Goal: Check status: Check status

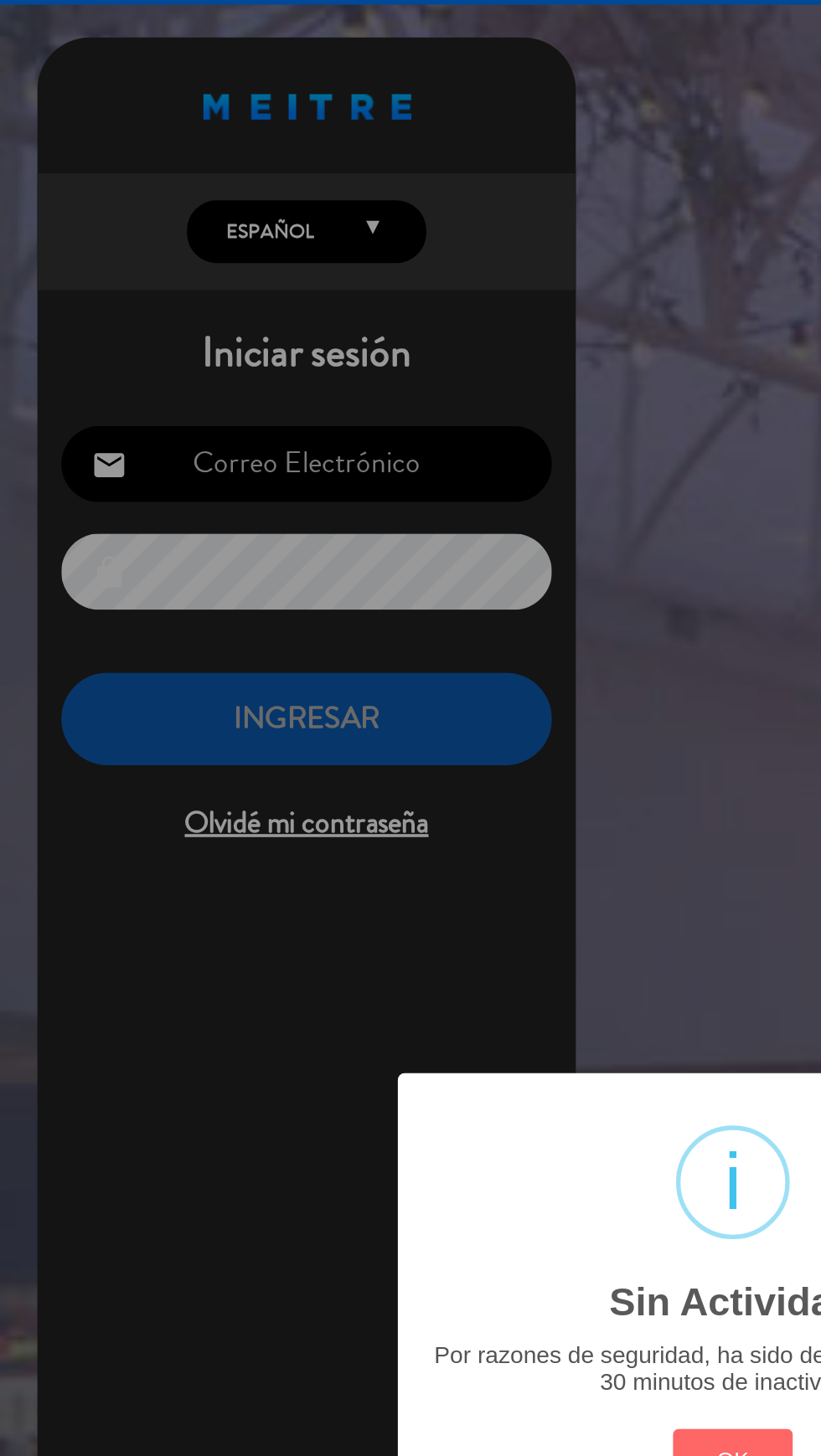
click at [232, 311] on div "? ! i Sin Actividad × Por razones de seguridad, ha sido deslogueado luego de 30…" at bounding box center [410, 728] width 821 height 1456
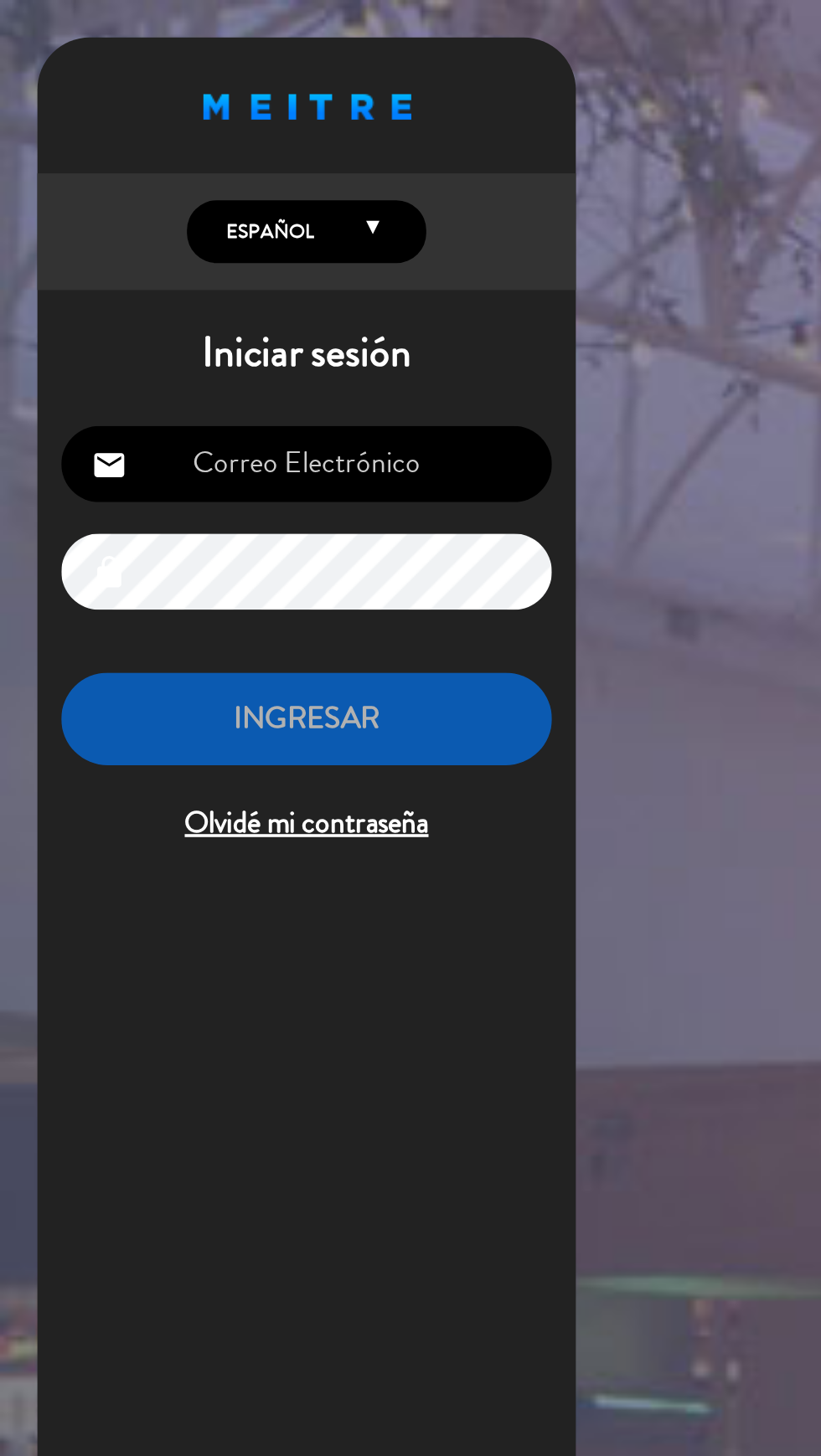
click at [225, 262] on input "email" at bounding box center [171, 260] width 274 height 42
type input "[EMAIL_ADDRESS][DOMAIN_NAME]"
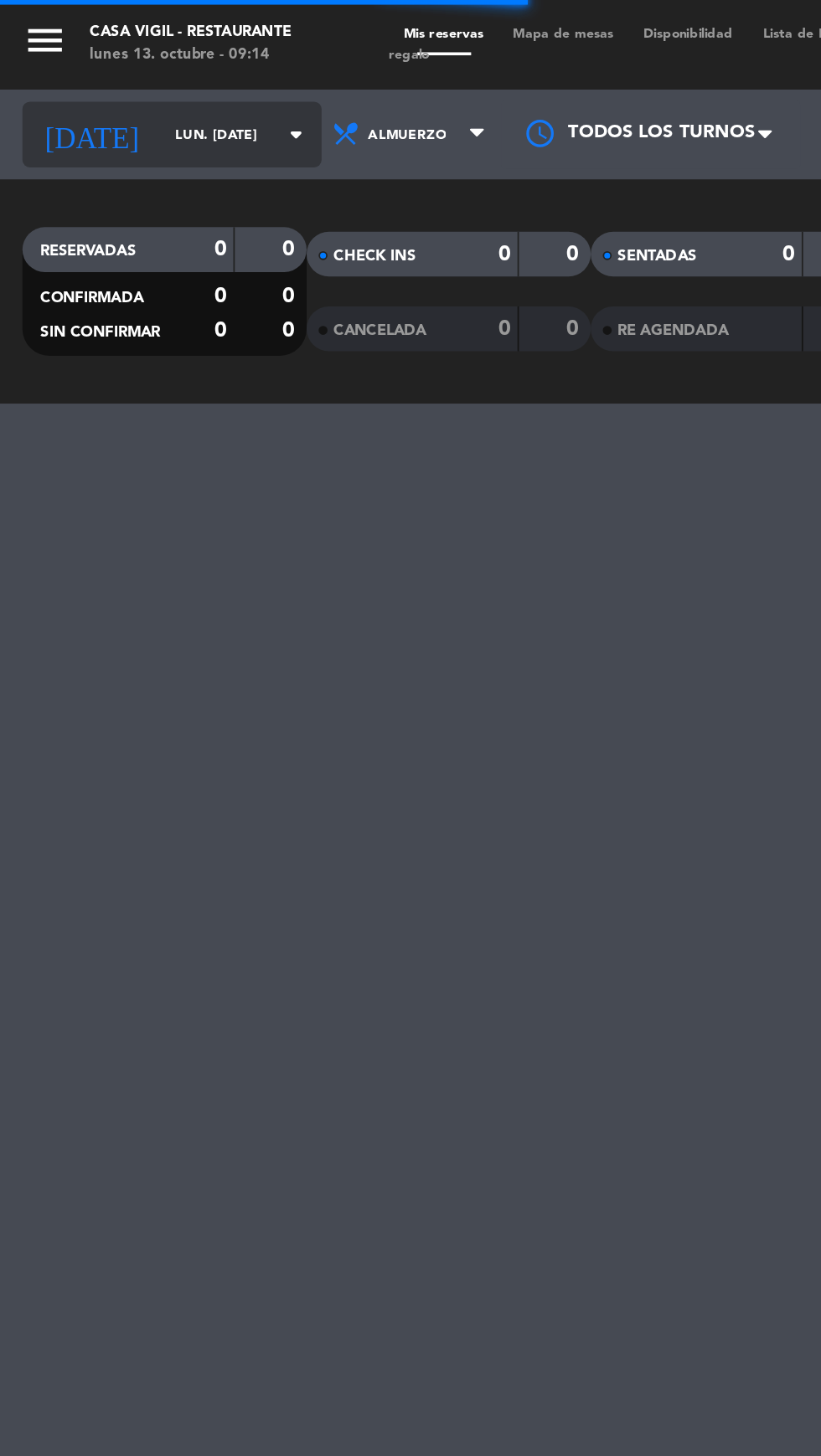
click at [121, 76] on input "lun. [DATE]" at bounding box center [142, 76] width 105 height 26
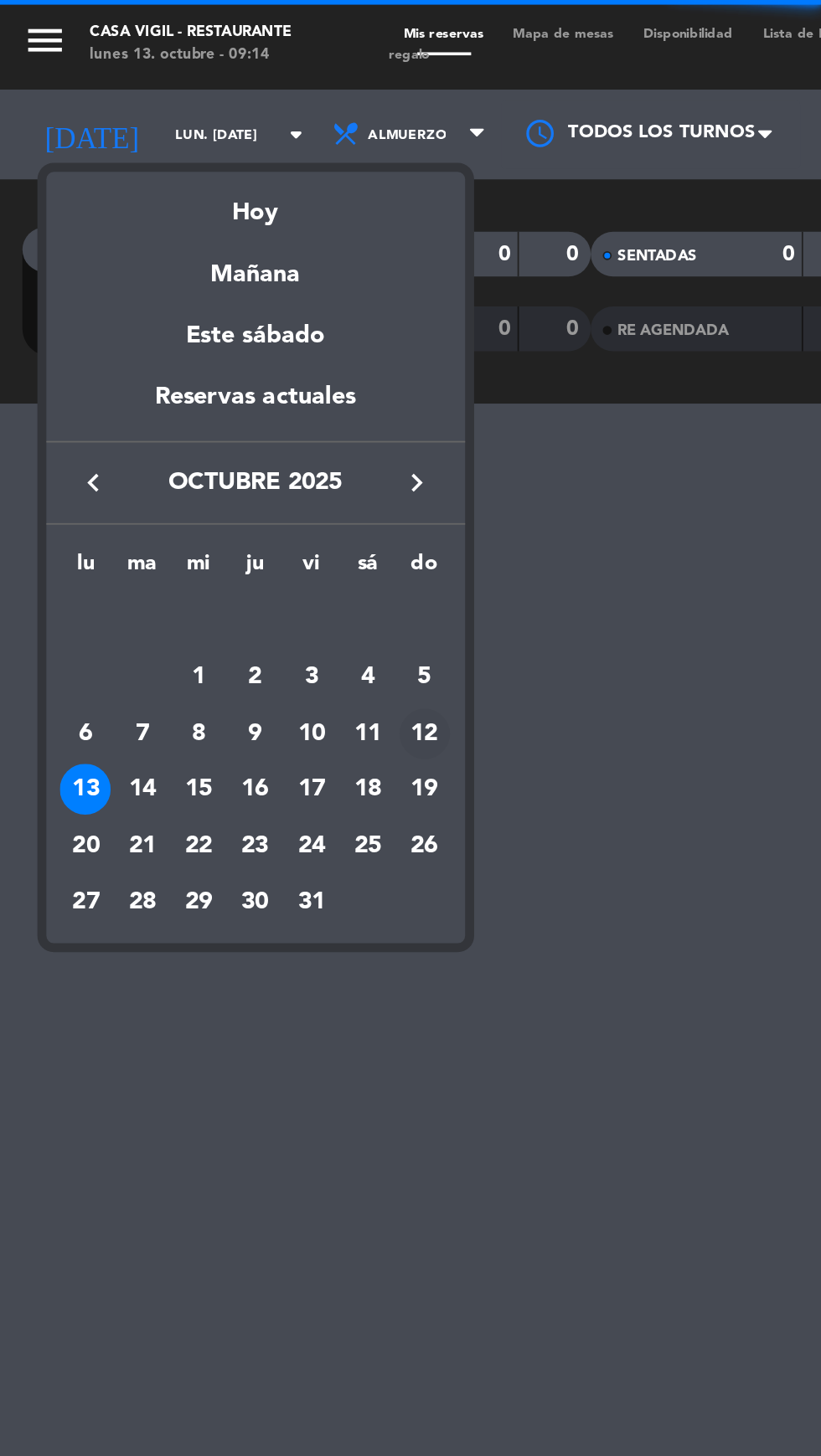
click at [237, 411] on div "12" at bounding box center [237, 411] width 29 height 29
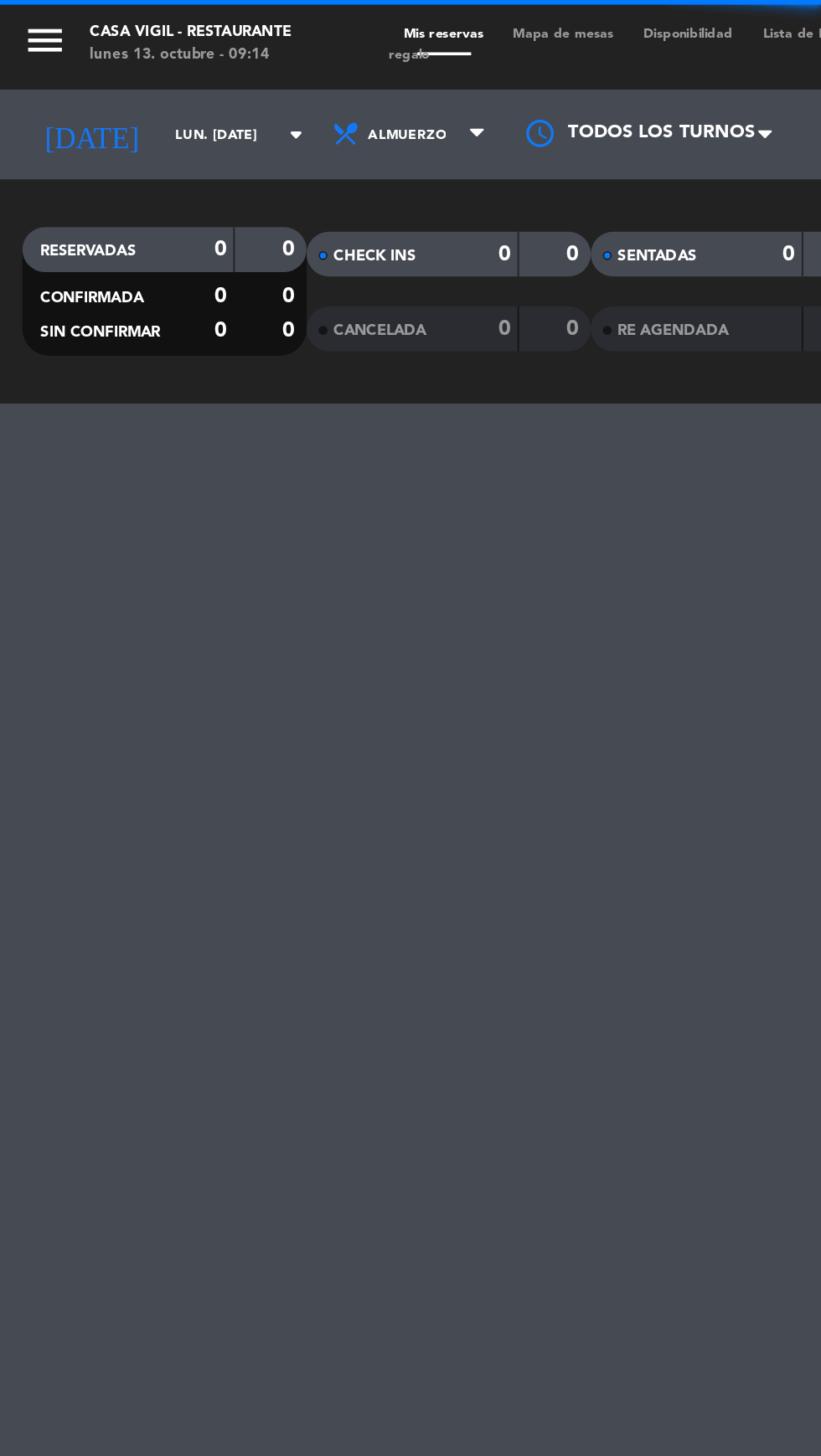
type input "dom. [DATE]"
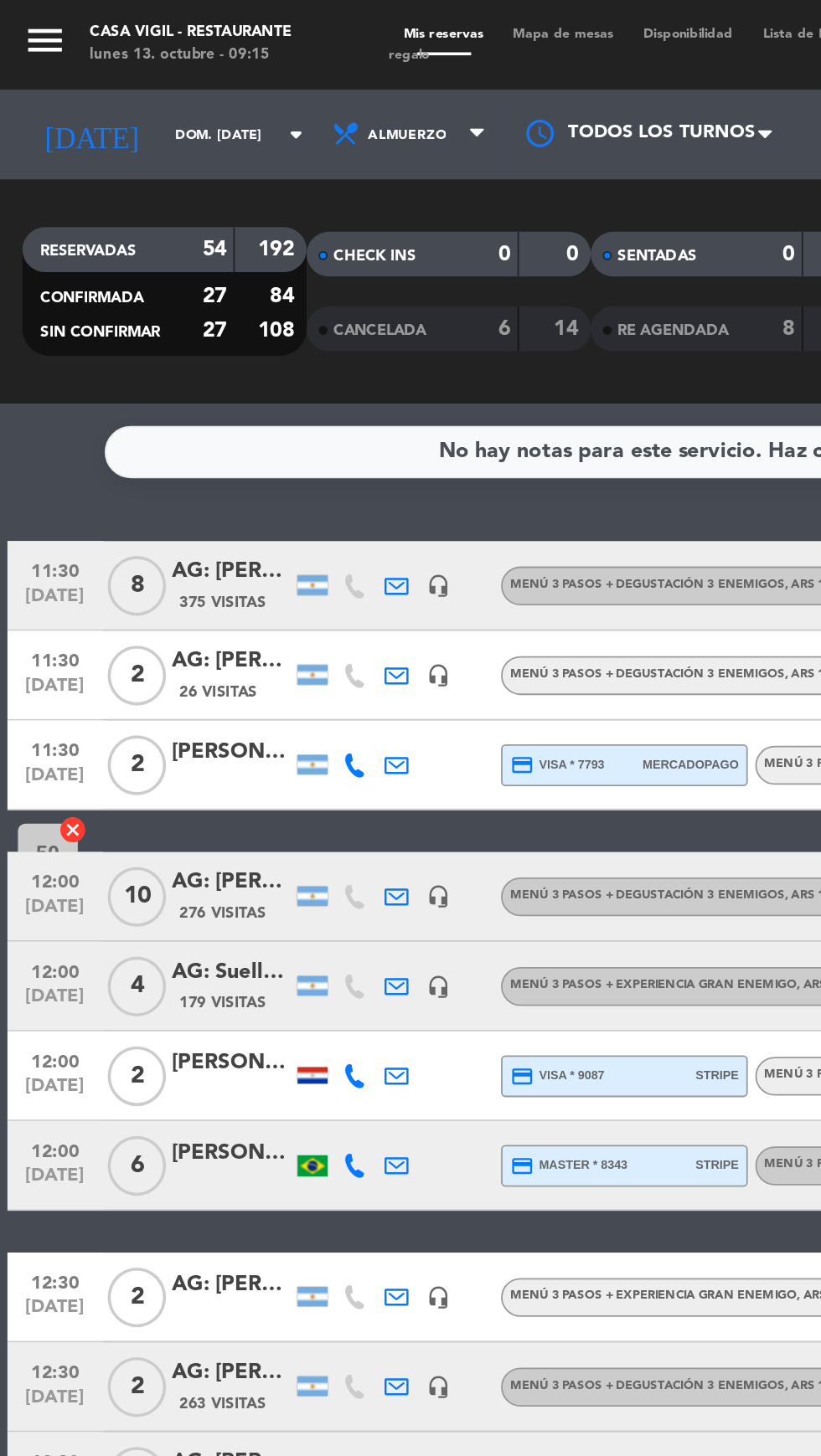
click at [390, 504] on span "Menú 3 Pasos + Degustación 3 enemigos , ARS 161000" at bounding box center [383, 501] width 198 height 7
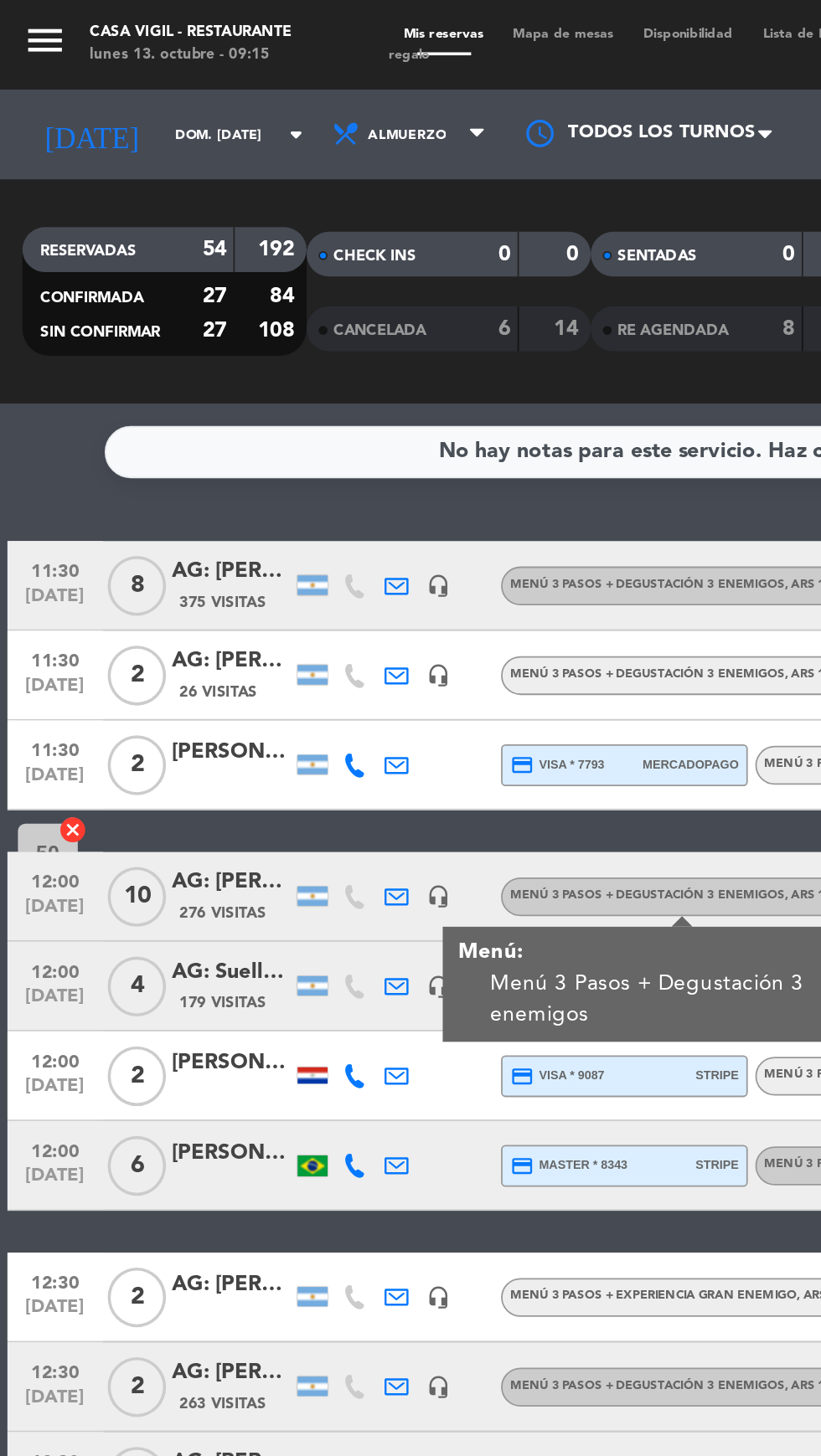
click at [132, 498] on div "AG: [PERSON_NAME] [PERSON_NAME] X10 / SUNTRIP" at bounding box center [130, 495] width 67 height 20
